Goal: Transaction & Acquisition: Purchase product/service

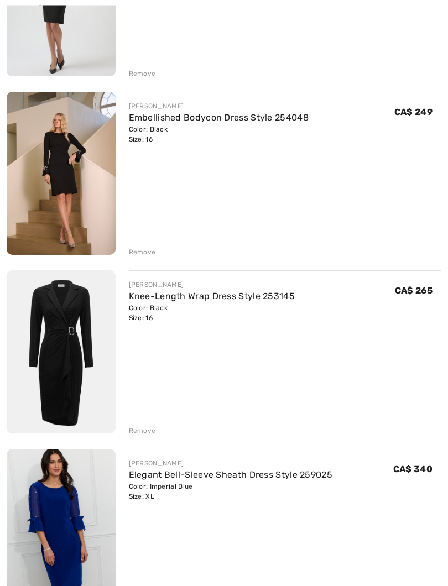
scroll to position [429, 0]
click at [218, 295] on link "Knee-Length Wrap Dress Style 253145" at bounding box center [212, 296] width 166 height 11
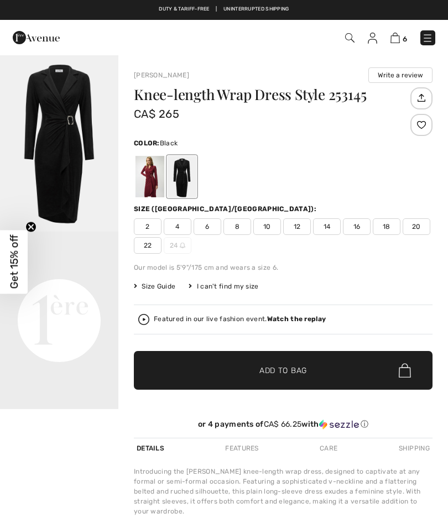
checkbox input "true"
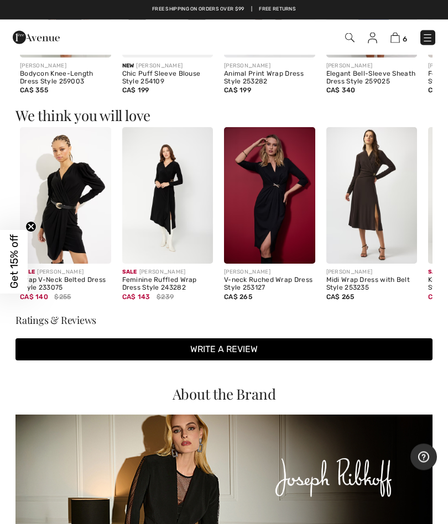
scroll to position [786, 0]
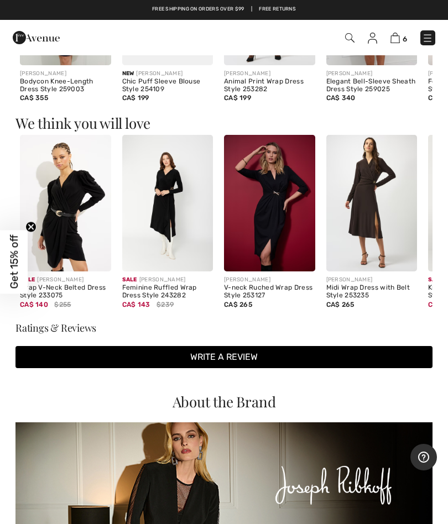
click at [272, 288] on div "V-neck Ruched Wrap Dress Style 253127" at bounding box center [269, 291] width 91 height 15
click at [259, 289] on div "V-neck Ruched Wrap Dress Style 253127" at bounding box center [269, 291] width 91 height 15
click at [263, 289] on div "V-neck Ruched Wrap Dress Style 253127" at bounding box center [269, 291] width 91 height 15
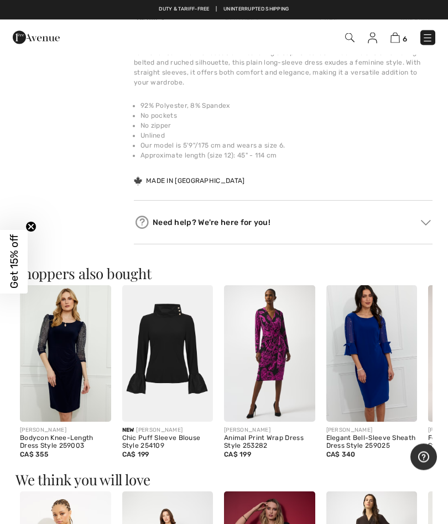
scroll to position [388, 0]
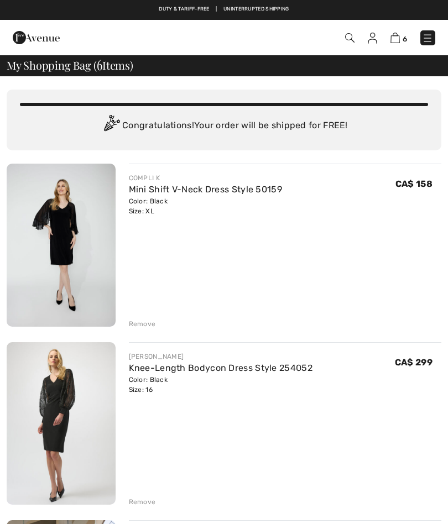
scroll to position [460, 0]
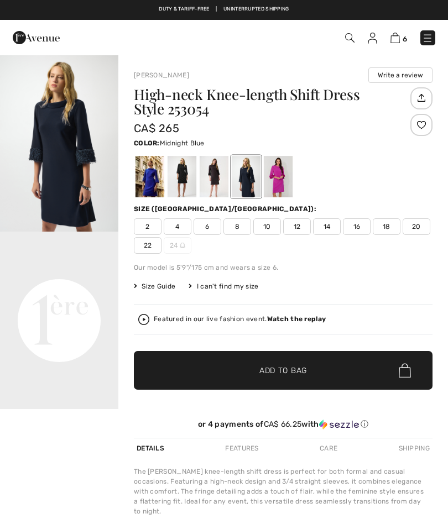
checkbox input "true"
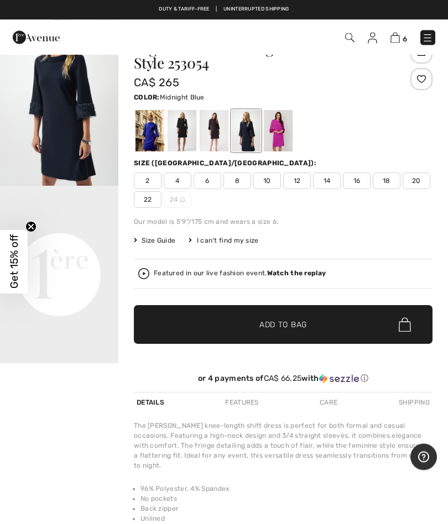
scroll to position [41, 0]
